Goal: Information Seeking & Learning: Learn about a topic

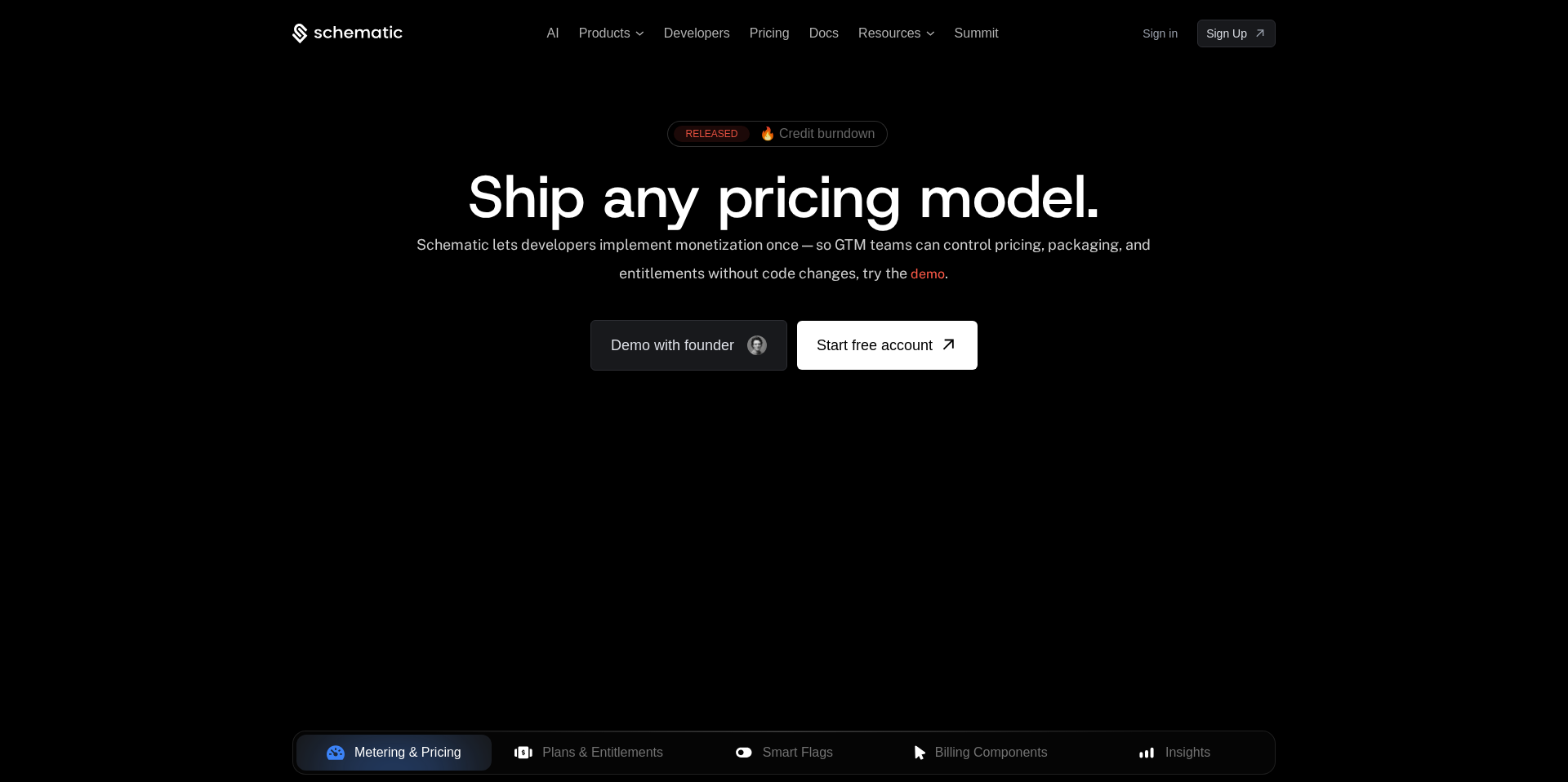
click at [823, 136] on span "🔥 Credit burndown" at bounding box center [817, 133] width 116 height 15
